Goal: Find specific page/section: Find specific page/section

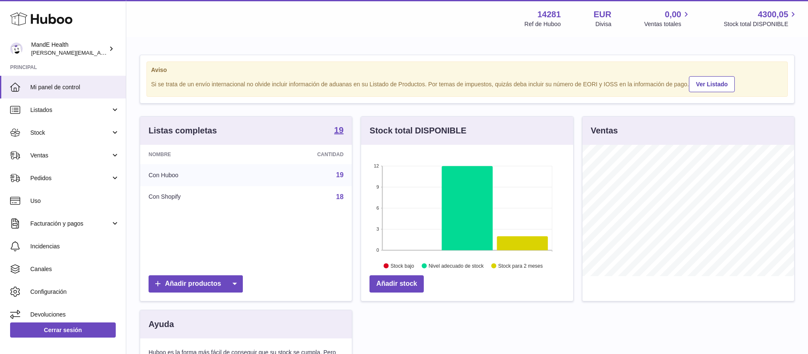
scroll to position [131, 212]
click at [51, 173] on link "Pedidos" at bounding box center [63, 178] width 126 height 23
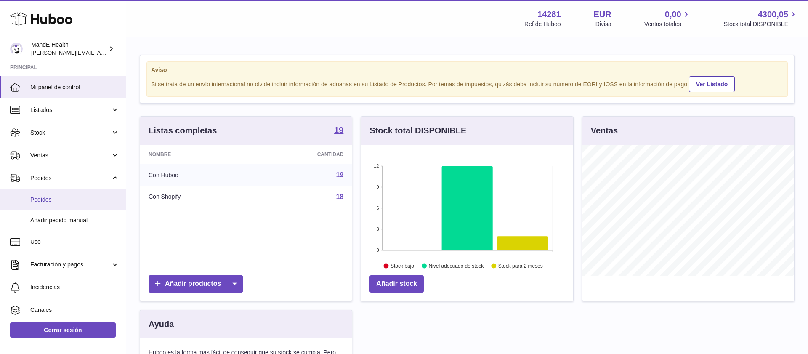
click at [48, 193] on link "Pedidos" at bounding box center [63, 199] width 126 height 21
